Goal: Task Accomplishment & Management: Use online tool/utility

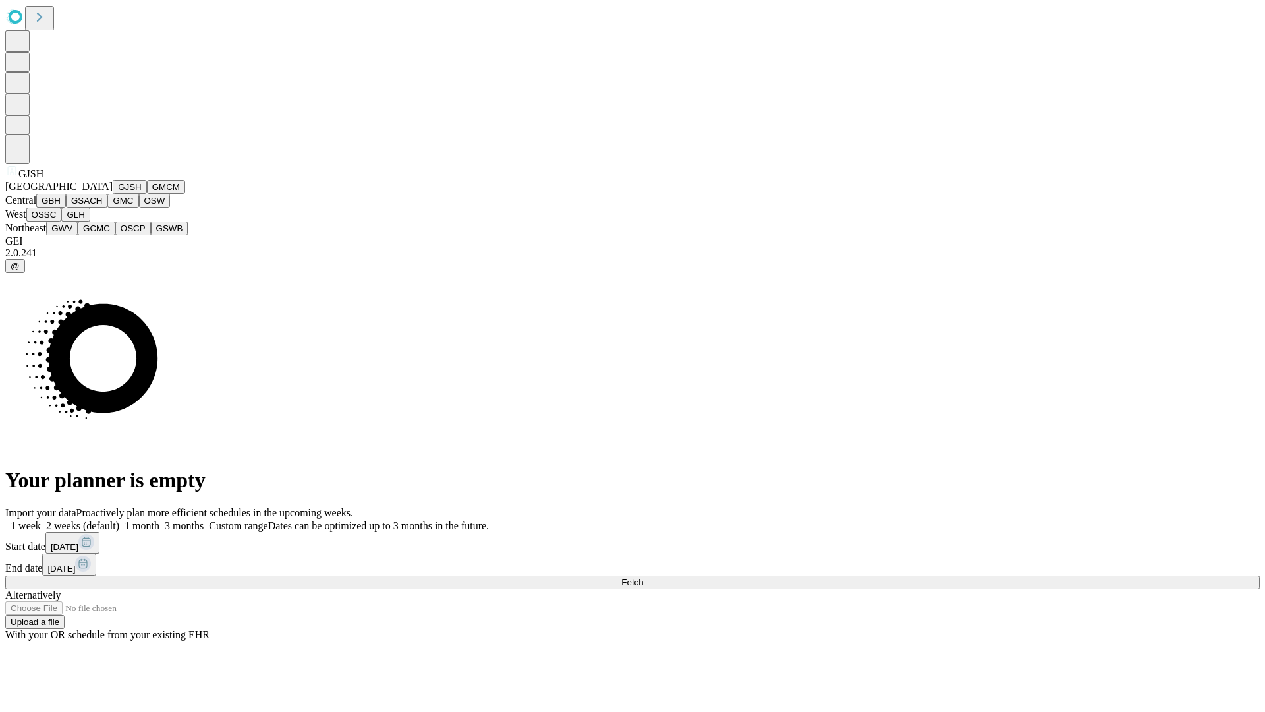
click at [113, 194] on button "GJSH" at bounding box center [130, 187] width 34 height 14
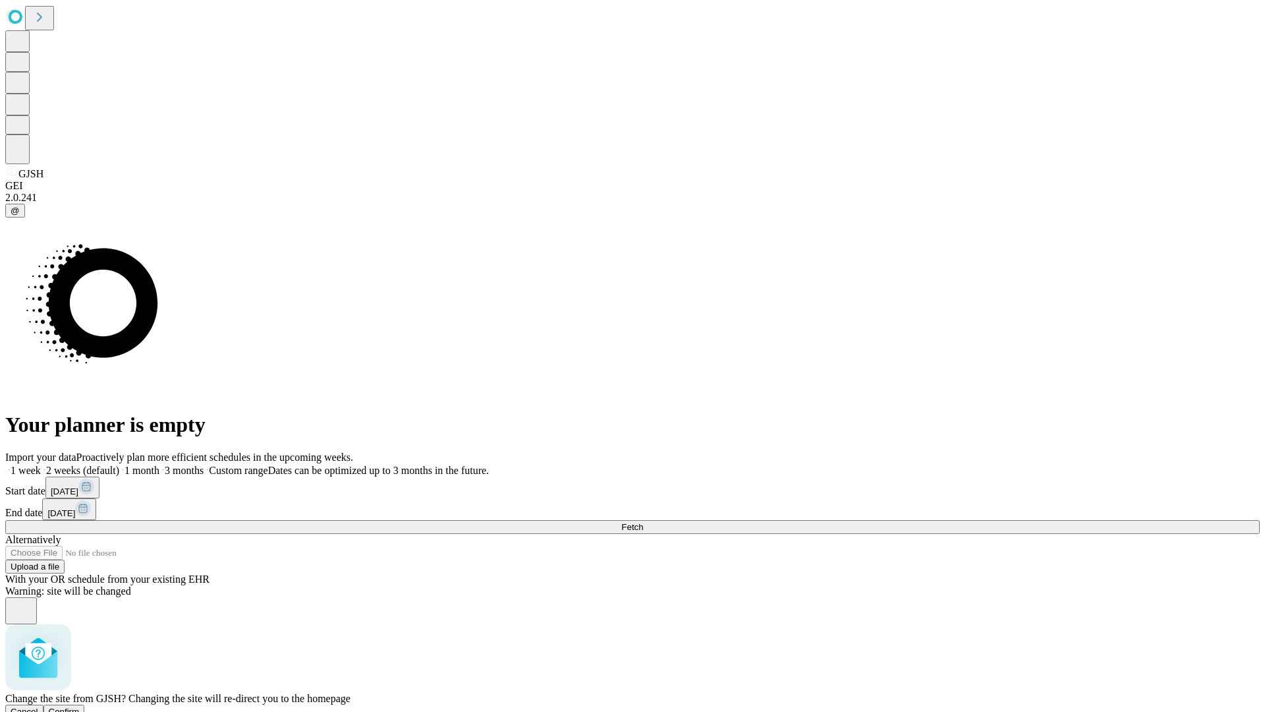
click at [80, 707] on span "Confirm" at bounding box center [64, 712] width 31 height 10
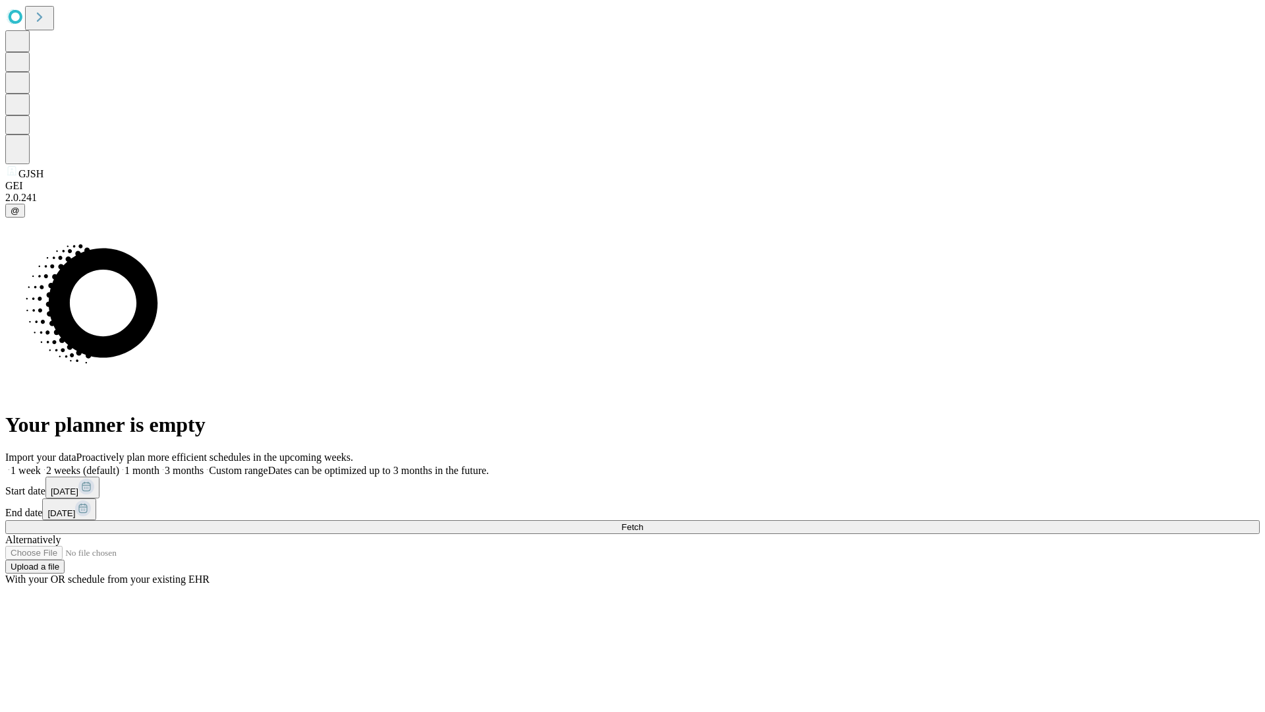
click at [159, 465] on label "1 month" at bounding box center [139, 470] width 40 height 11
click at [643, 522] on span "Fetch" at bounding box center [632, 527] width 22 height 10
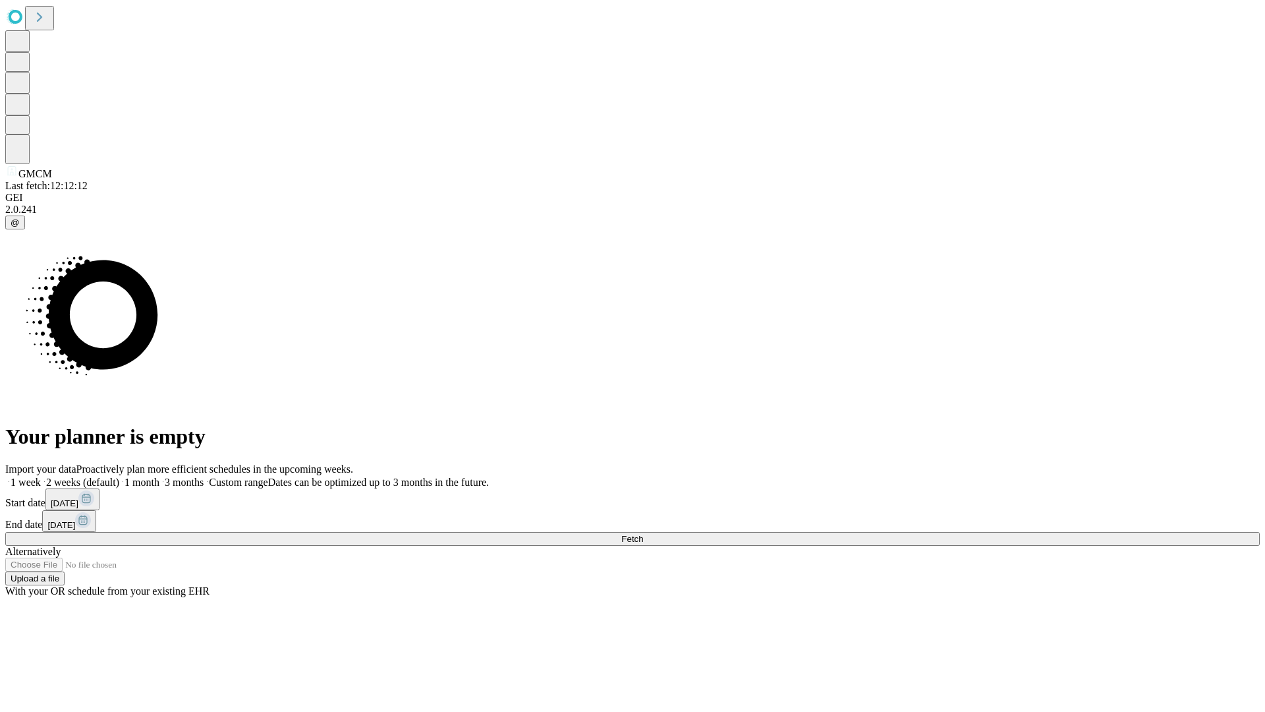
click at [159, 477] on label "1 month" at bounding box center [139, 482] width 40 height 11
click at [643, 534] on span "Fetch" at bounding box center [632, 539] width 22 height 10
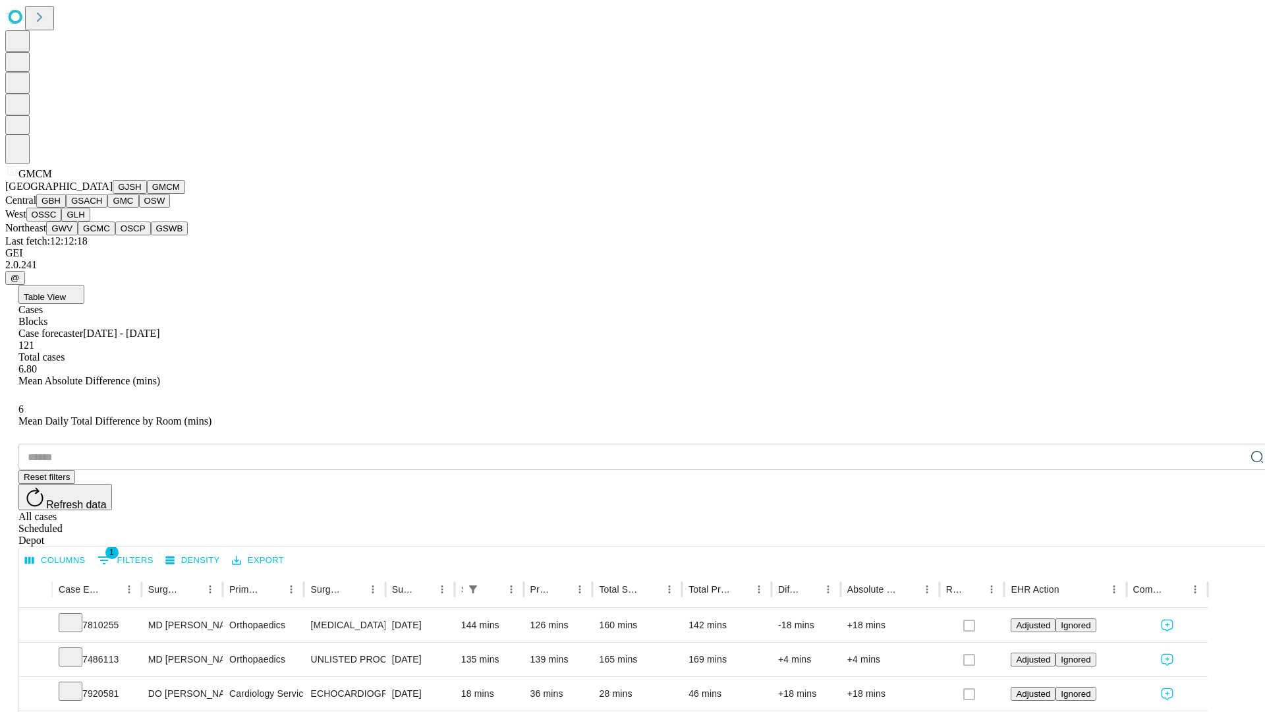
click at [66, 208] on button "GBH" at bounding box center [51, 201] width 30 height 14
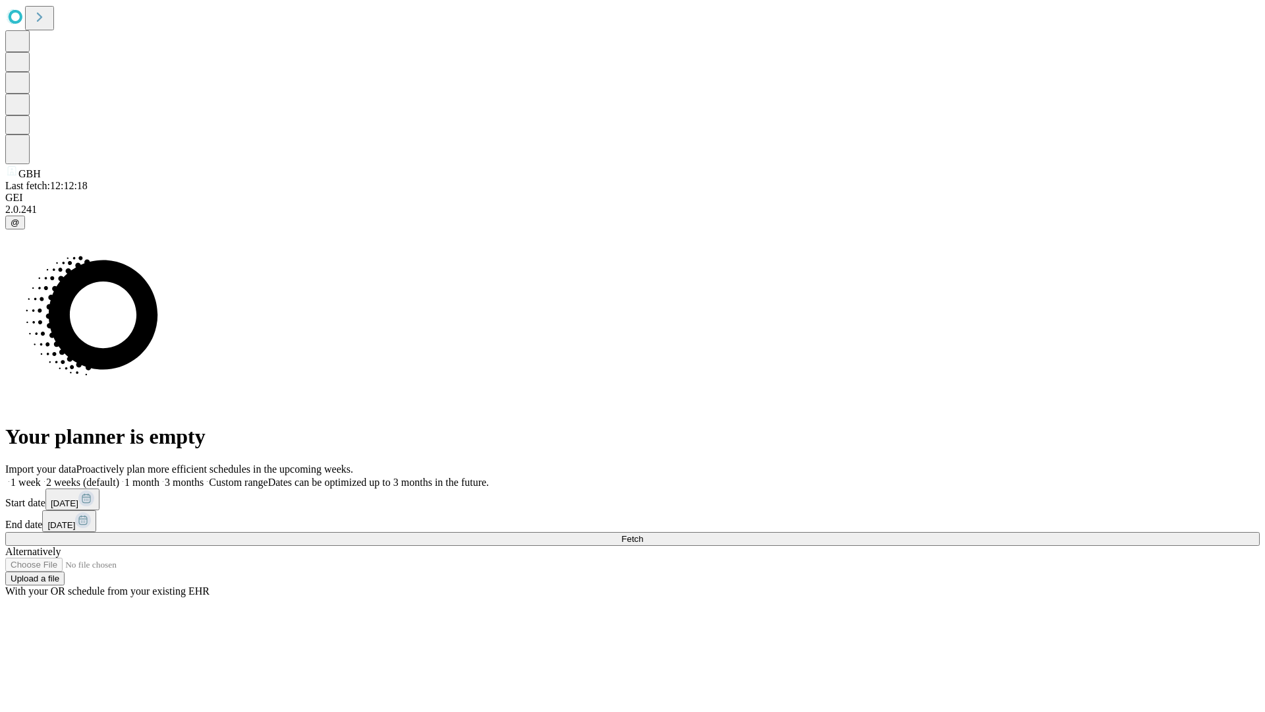
click at [159, 477] on label "1 month" at bounding box center [139, 482] width 40 height 11
click at [643, 534] on span "Fetch" at bounding box center [632, 539] width 22 height 10
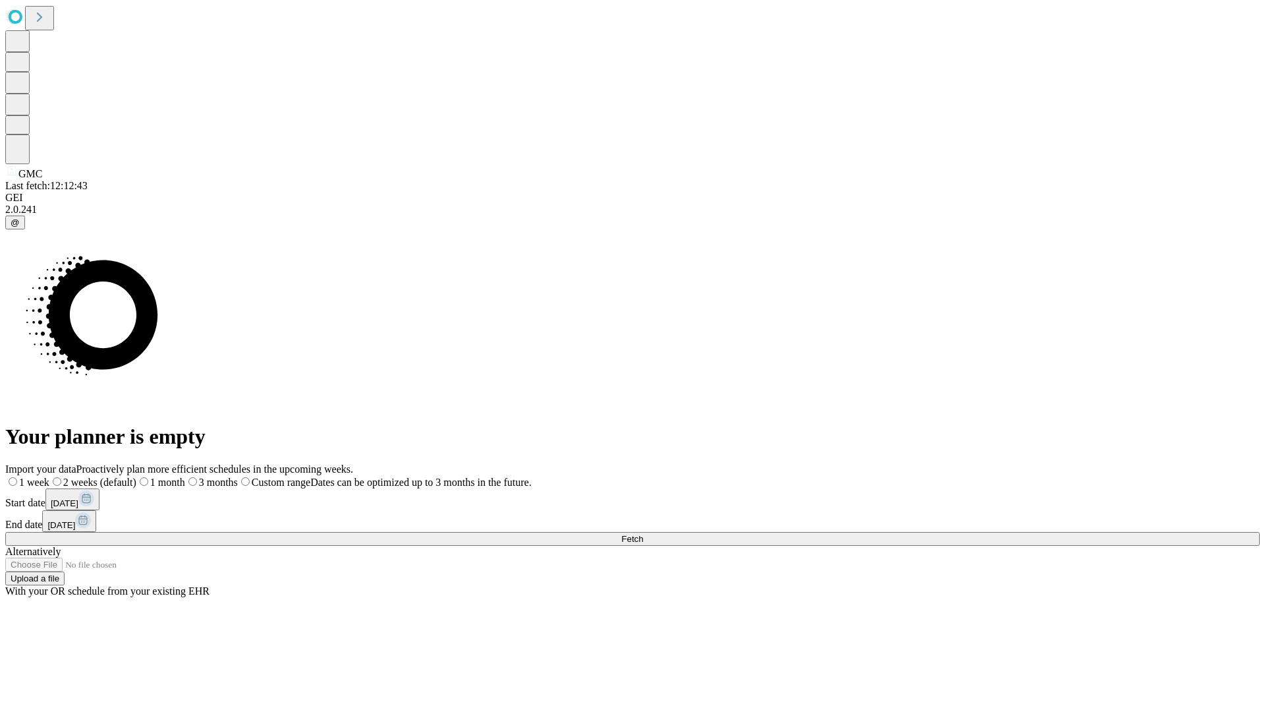
click at [185, 477] on label "1 month" at bounding box center [160, 482] width 49 height 11
click at [643, 534] on span "Fetch" at bounding box center [632, 539] width 22 height 10
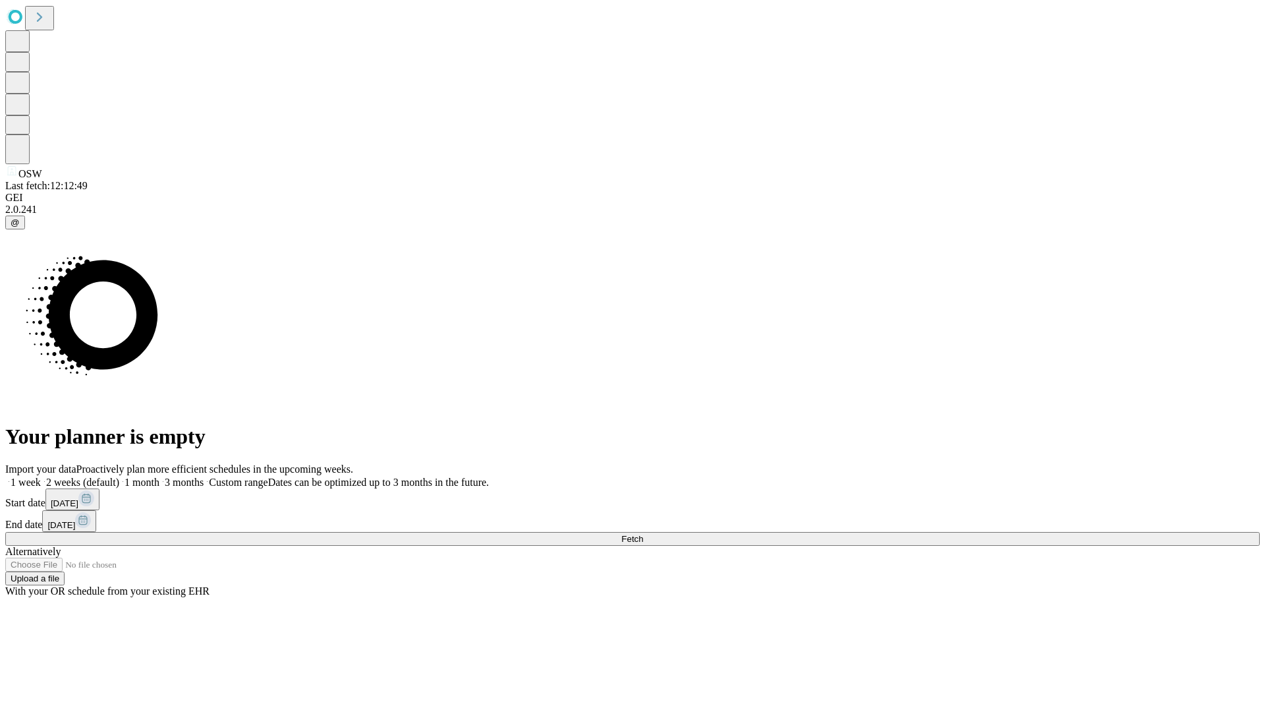
click at [643, 534] on span "Fetch" at bounding box center [632, 539] width 22 height 10
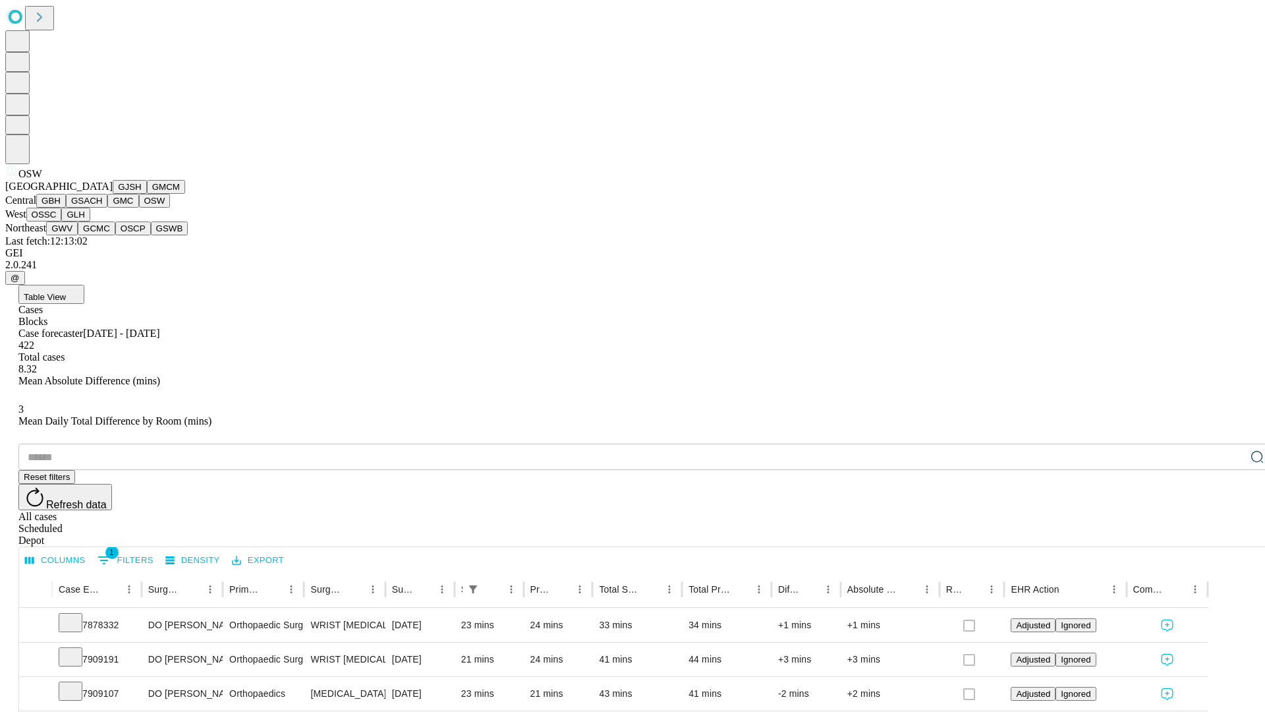
click at [62, 221] on button "OSSC" at bounding box center [44, 215] width 36 height 14
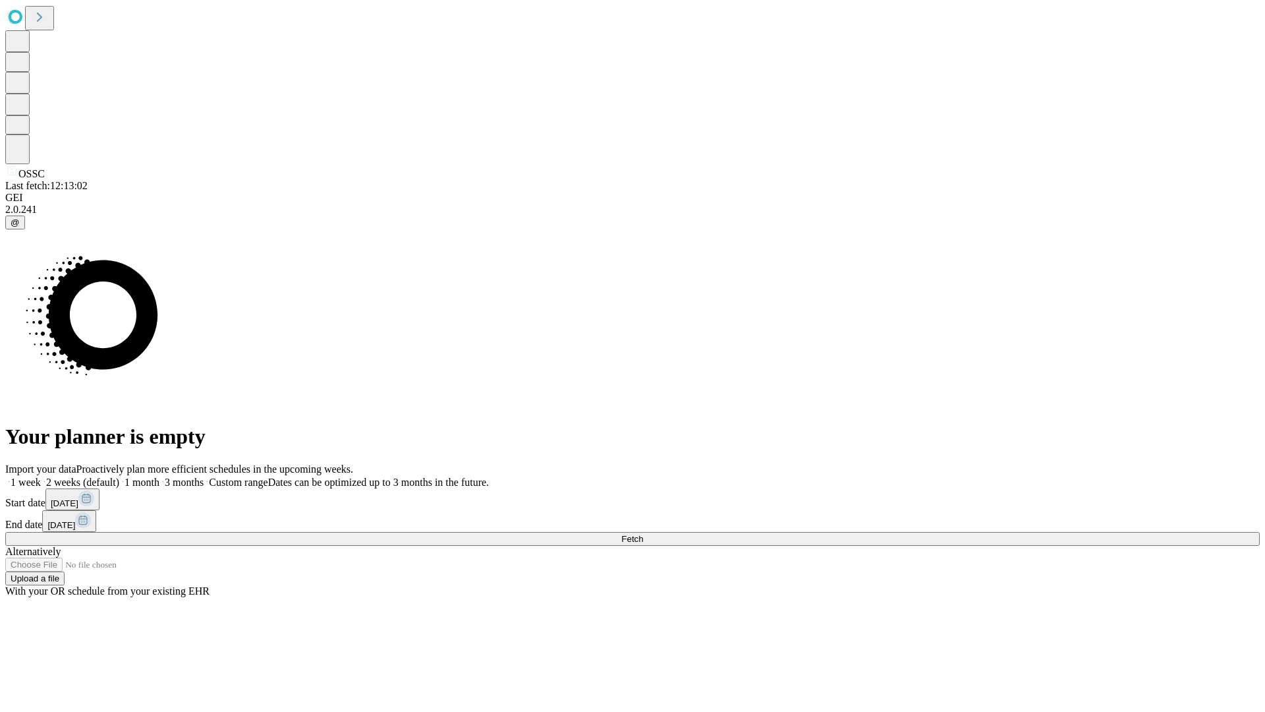
click at [159, 477] on label "1 month" at bounding box center [139, 482] width 40 height 11
click at [643, 534] on span "Fetch" at bounding box center [632, 539] width 22 height 10
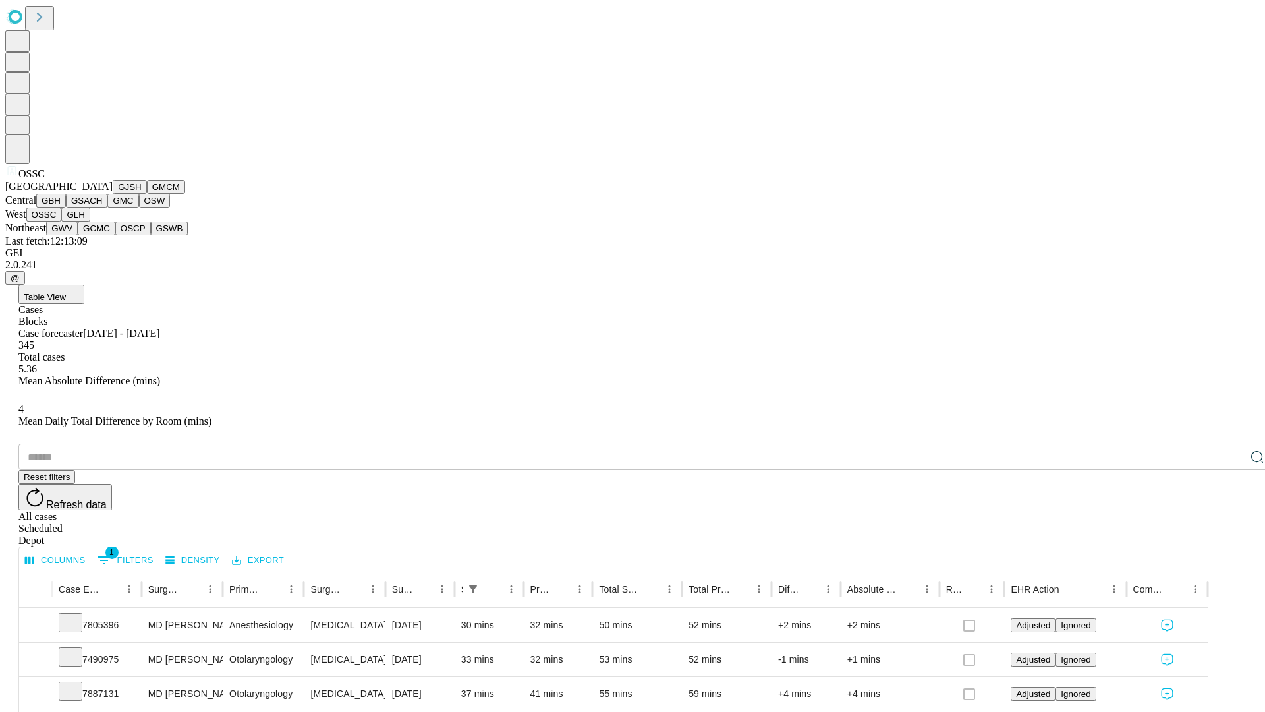
click at [90, 221] on button "GLH" at bounding box center [75, 215] width 28 height 14
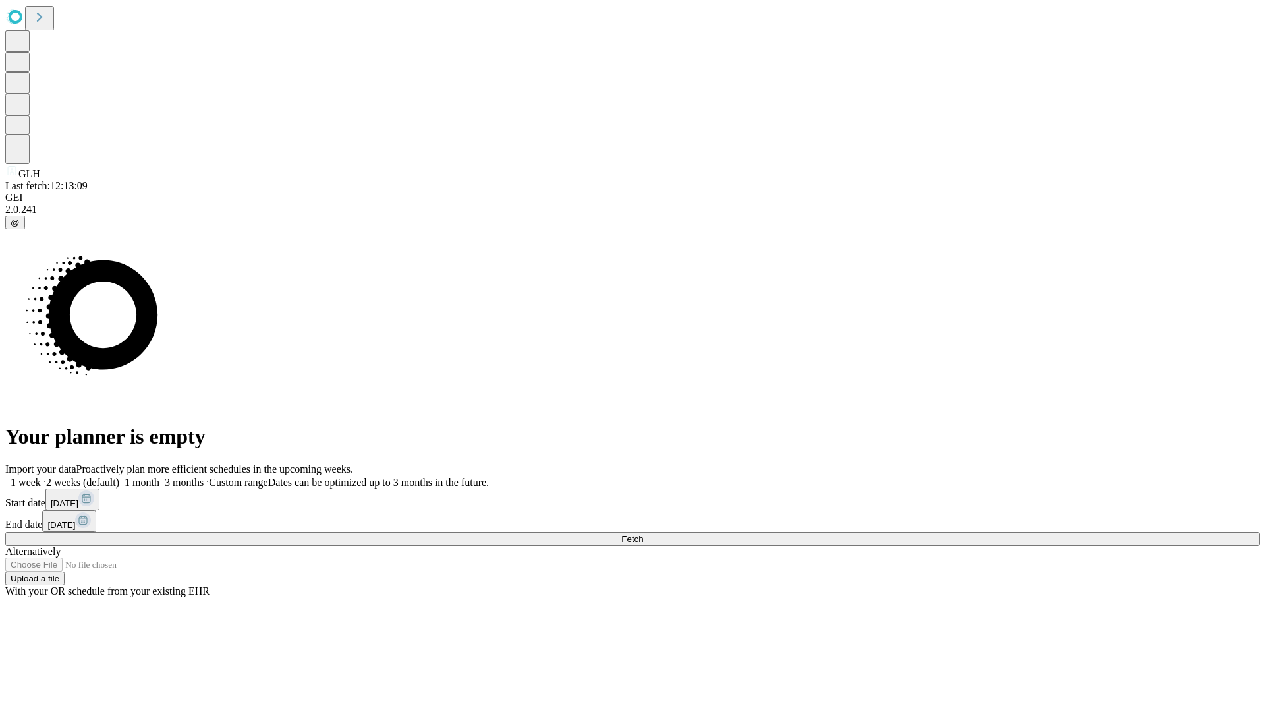
click at [159, 477] on label "1 month" at bounding box center [139, 482] width 40 height 11
click at [643, 534] on span "Fetch" at bounding box center [632, 539] width 22 height 10
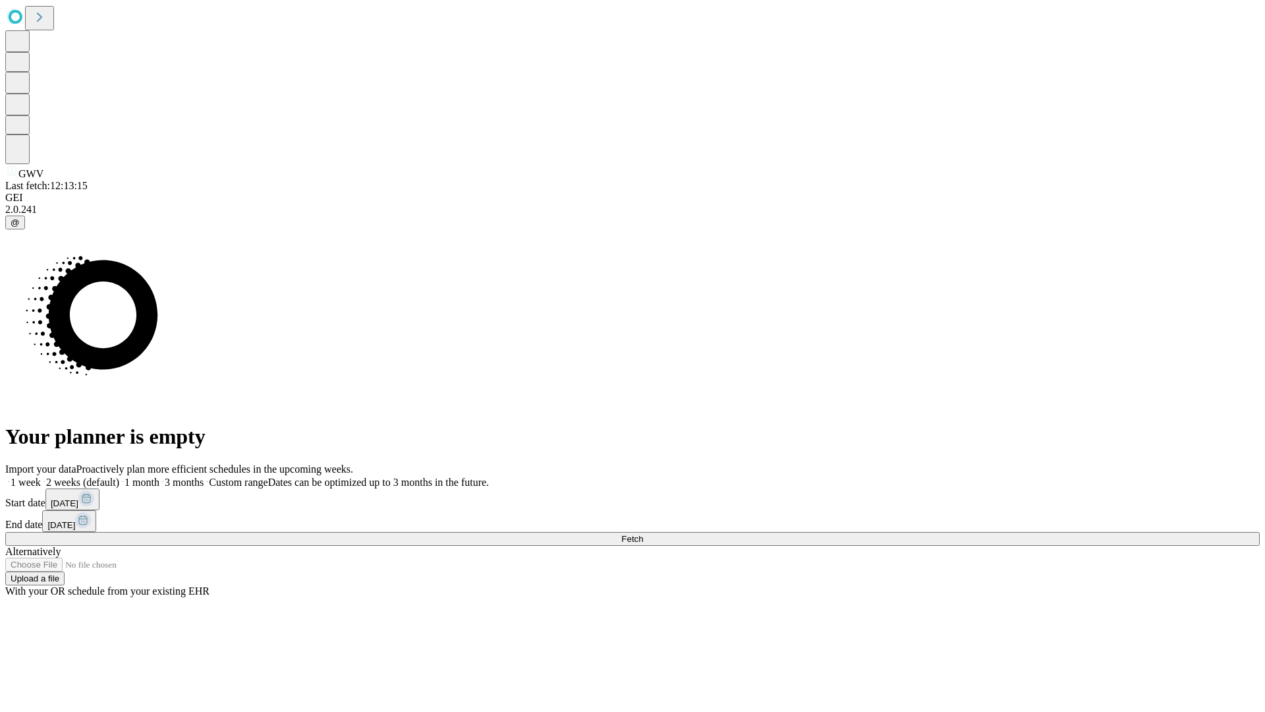
click at [159, 477] on label "1 month" at bounding box center [139, 482] width 40 height 11
click at [643, 534] on span "Fetch" at bounding box center [632, 539] width 22 height 10
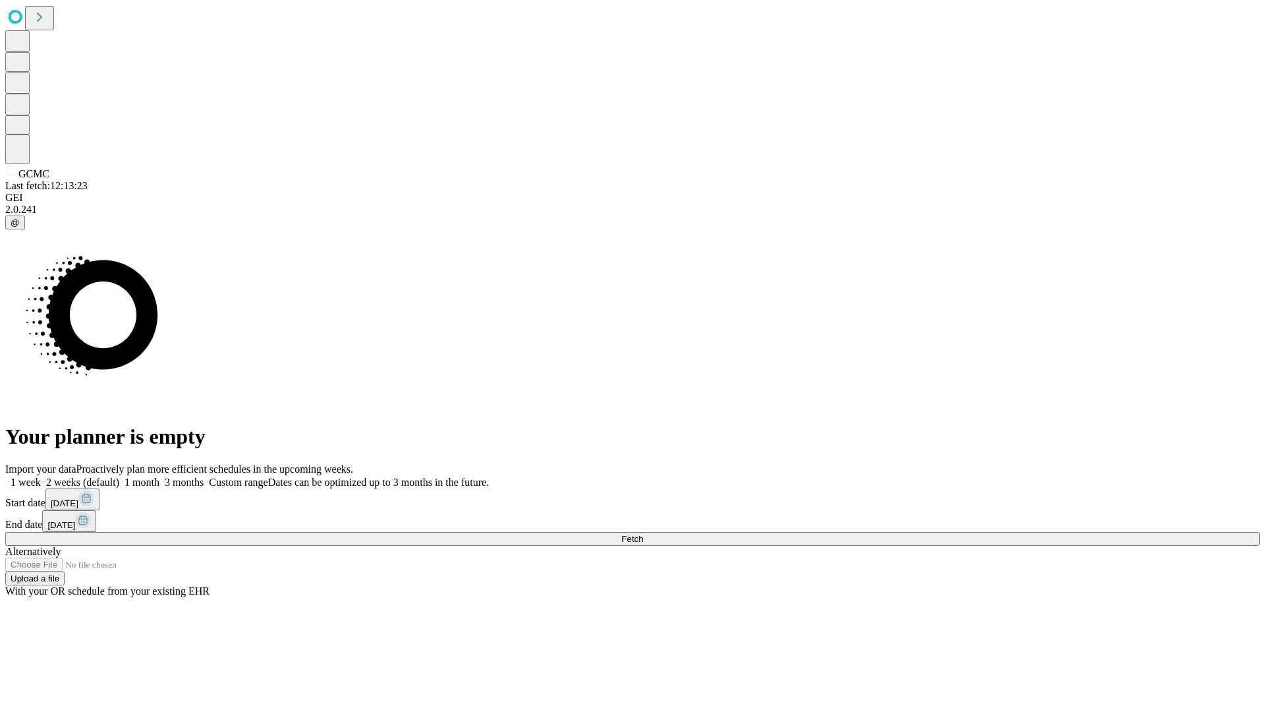
click at [159, 477] on label "1 month" at bounding box center [139, 482] width 40 height 11
click at [643, 534] on span "Fetch" at bounding box center [632, 539] width 22 height 10
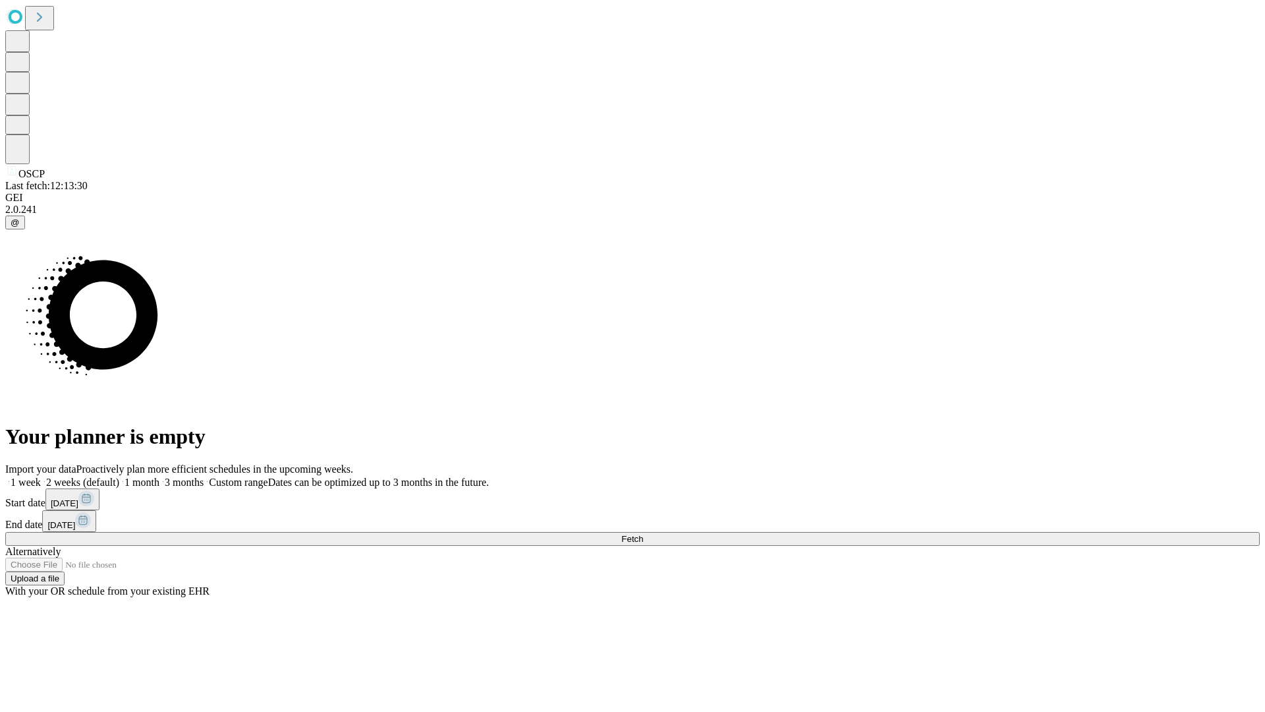
click at [159, 477] on label "1 month" at bounding box center [139, 482] width 40 height 11
click at [643, 534] on span "Fetch" at bounding box center [632, 539] width 22 height 10
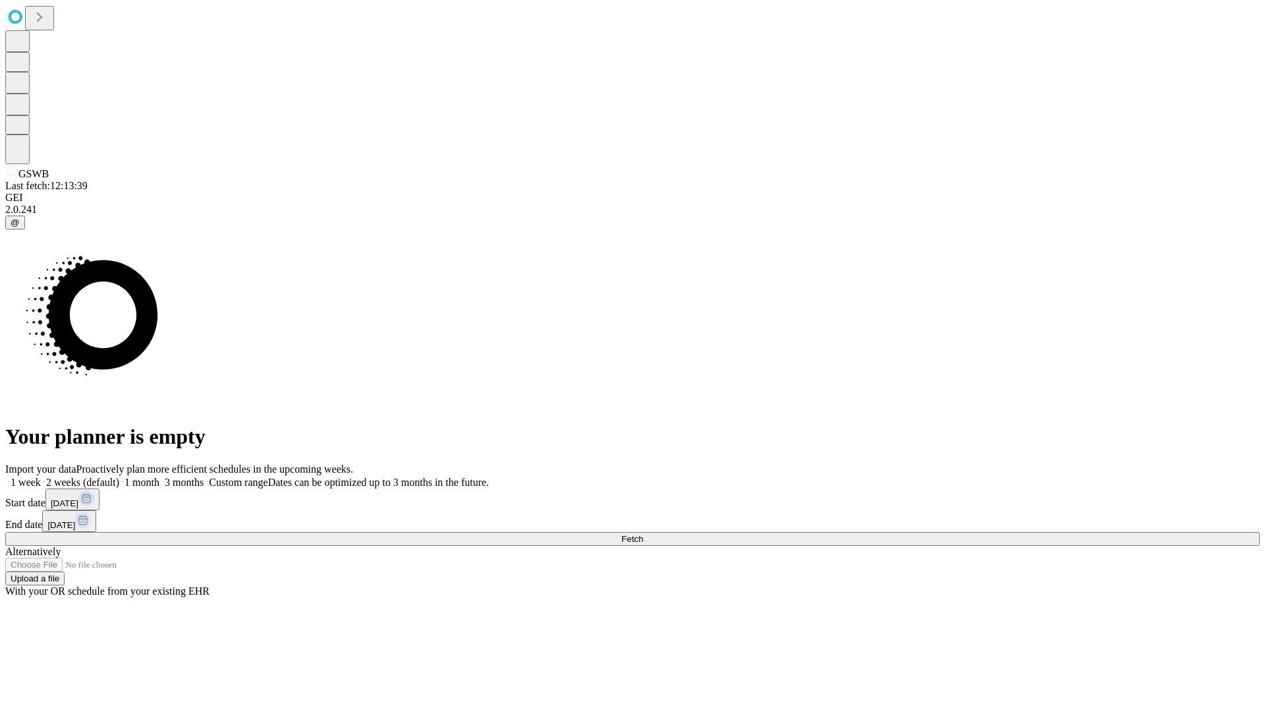
click at [643, 534] on span "Fetch" at bounding box center [632, 539] width 22 height 10
